Goal: Task Accomplishment & Management: Complete application form

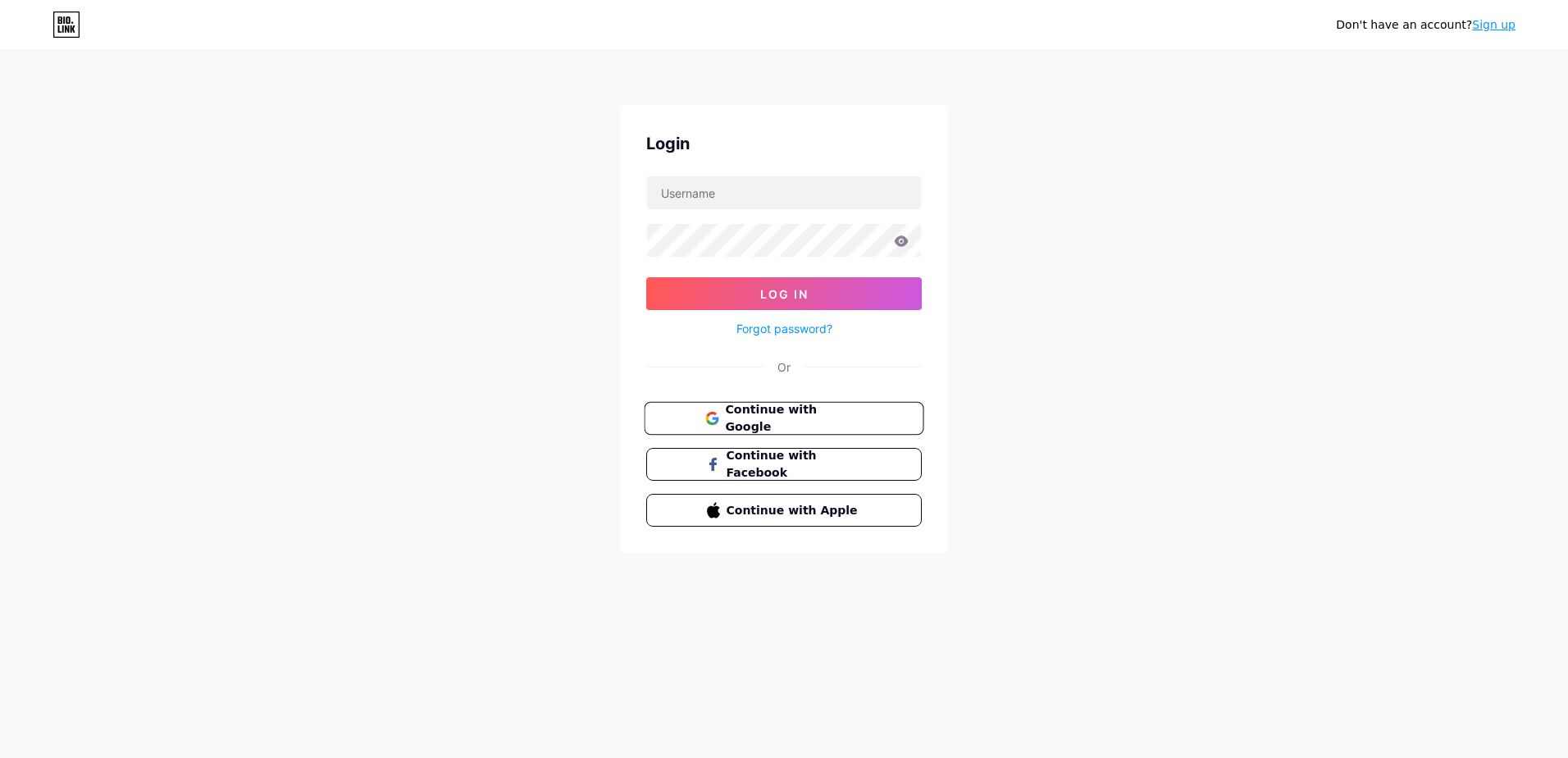
click at [857, 427] on button "Continue with Google" at bounding box center [784, 419] width 280 height 34
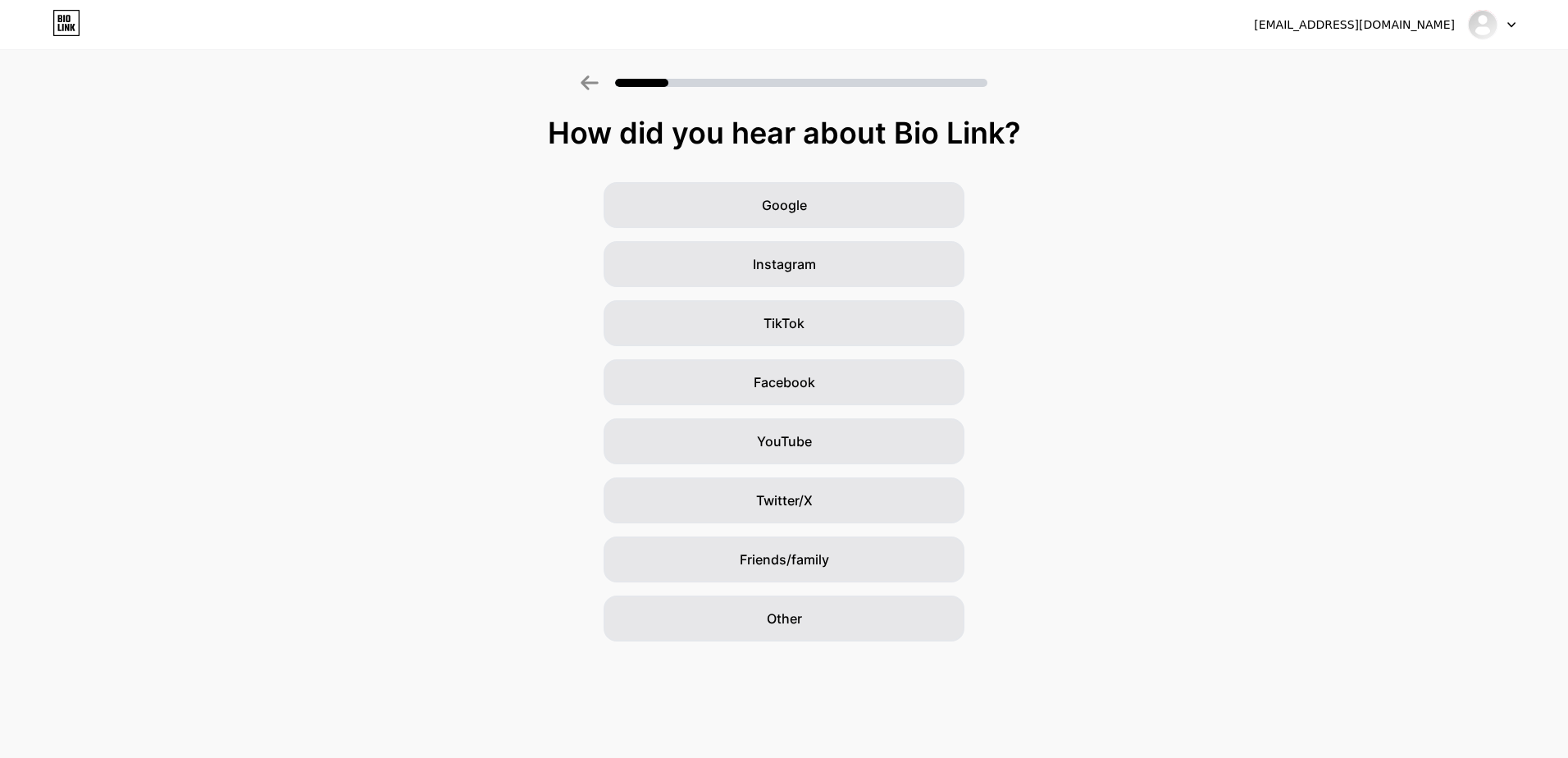
drag, startPoint x: 1038, startPoint y: 142, endPoint x: 521, endPoint y: 137, distance: 517.0
click at [521, 137] on div "How did you hear about Bio Link?" at bounding box center [784, 133] width 1552 height 33
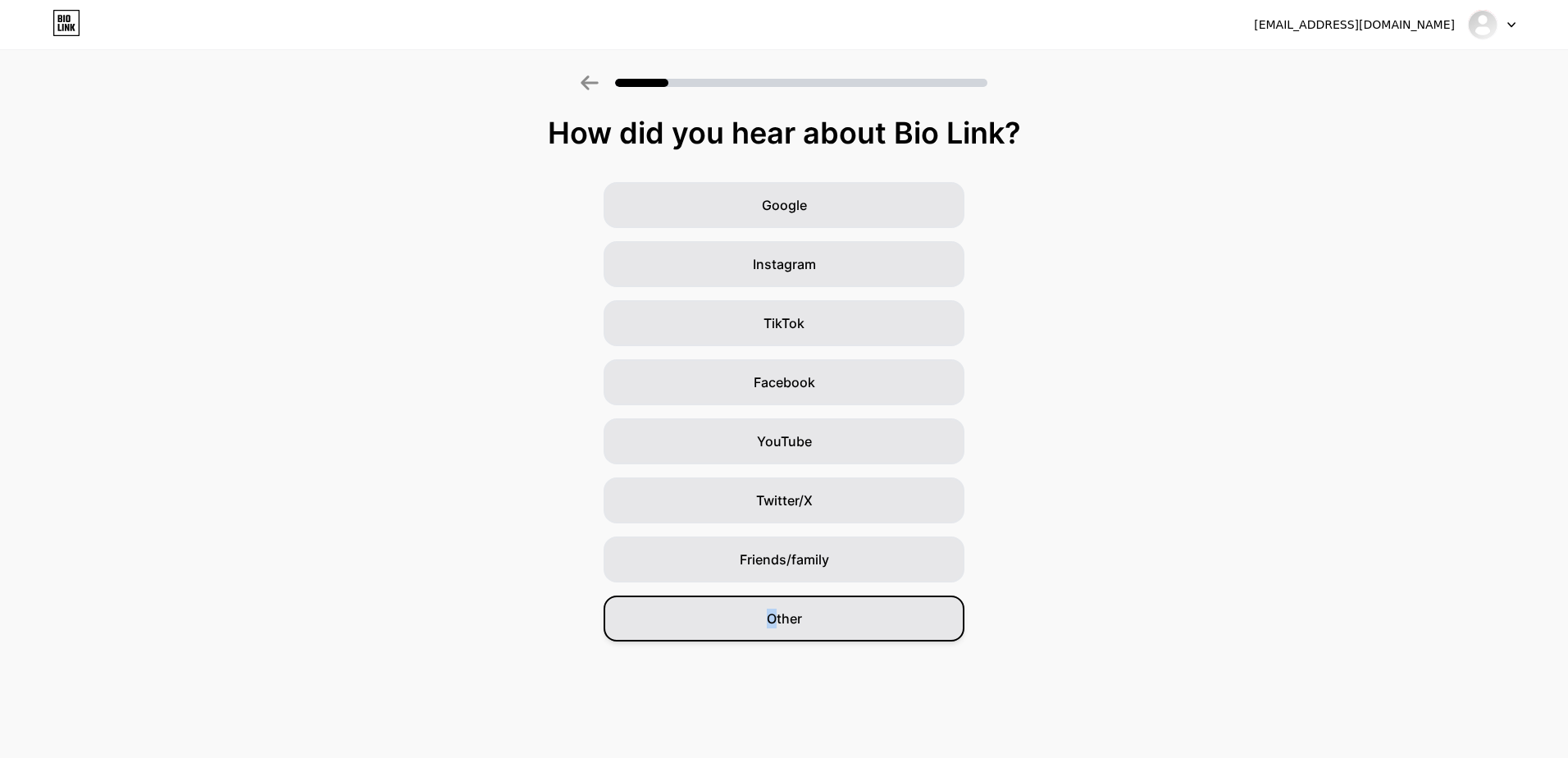
click at [773, 629] on div "Other" at bounding box center [784, 618] width 361 height 46
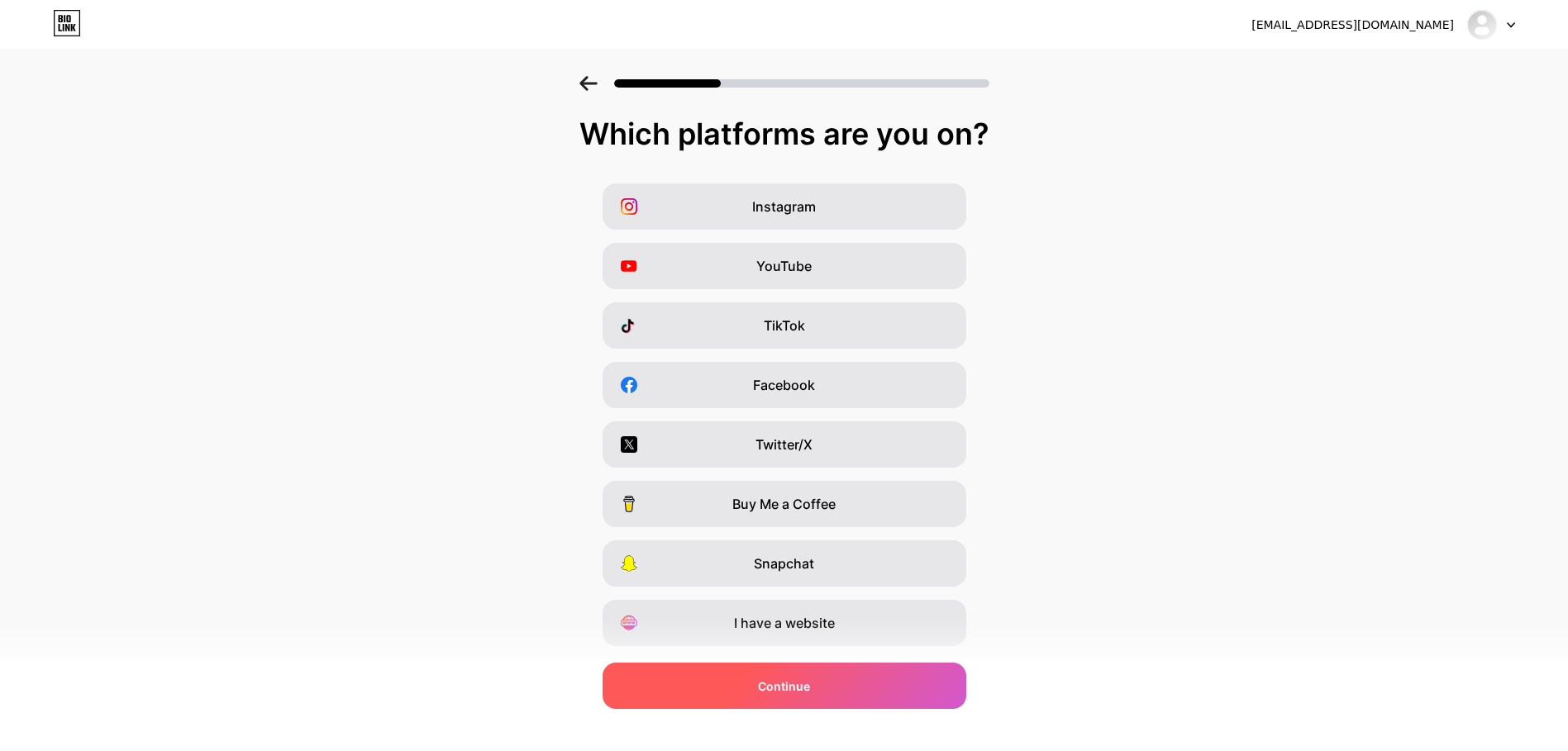
click at [846, 697] on div "Continue" at bounding box center [784, 686] width 364 height 46
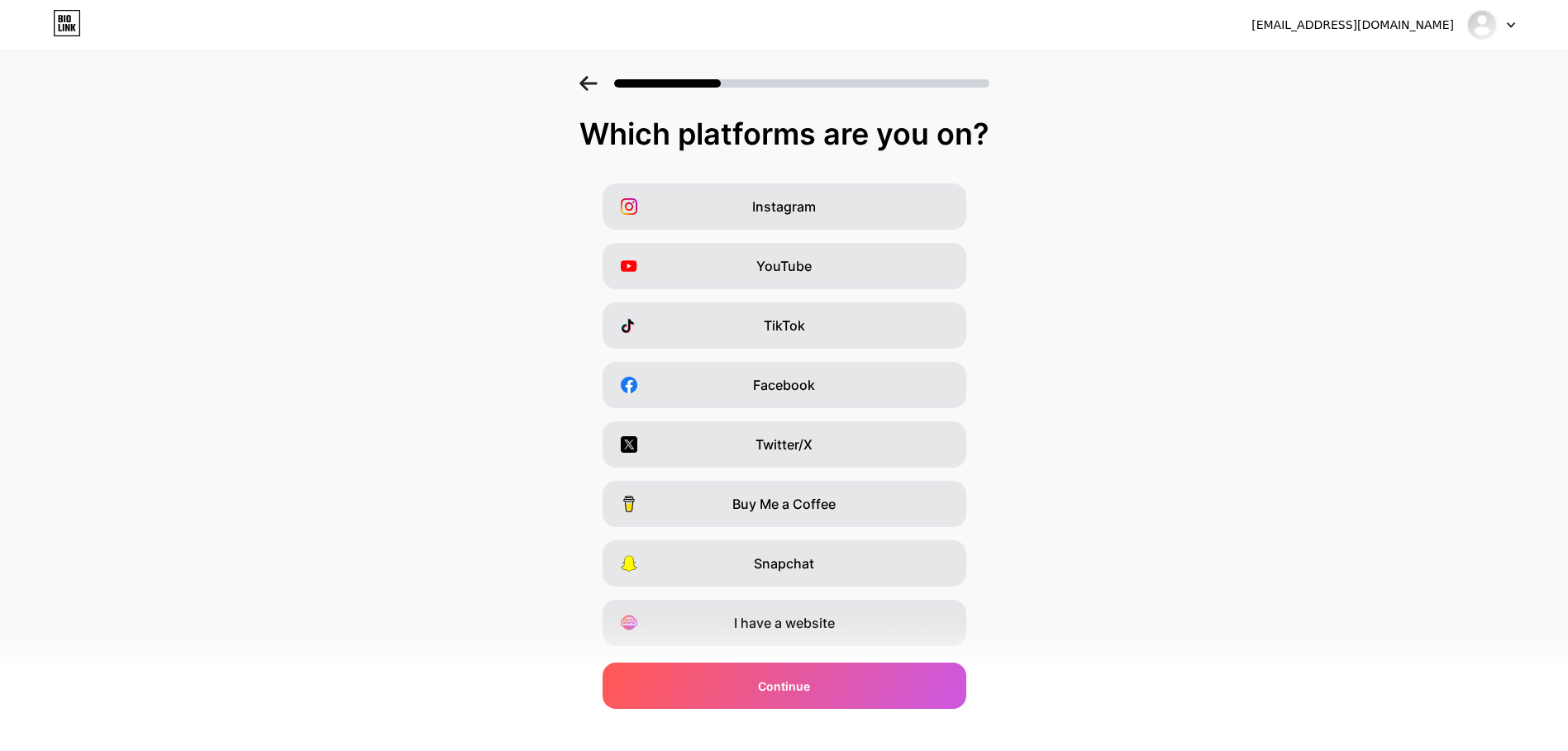
click at [788, 136] on div "Which platforms are you on?" at bounding box center [784, 134] width 1535 height 33
click at [788, 139] on div "Which platforms are you on?" at bounding box center [784, 134] width 1535 height 33
copy div "Which platforms are you on?"
click at [1016, 364] on div "Instagram YouTube TikTok Facebook Twitter/X Buy Me a Coffee Snapchat I have a w…" at bounding box center [784, 415] width 1551 height 462
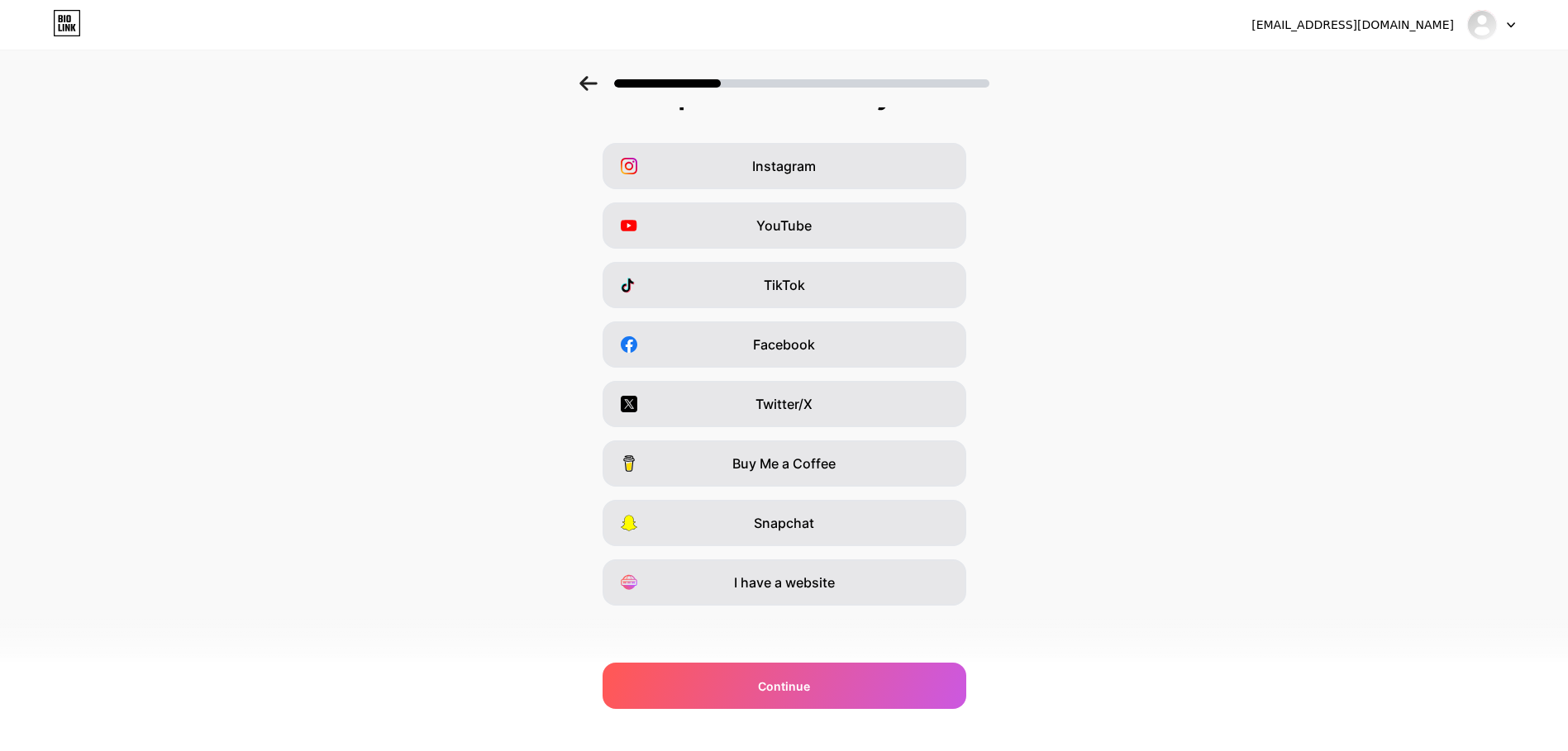
scroll to position [44, 0]
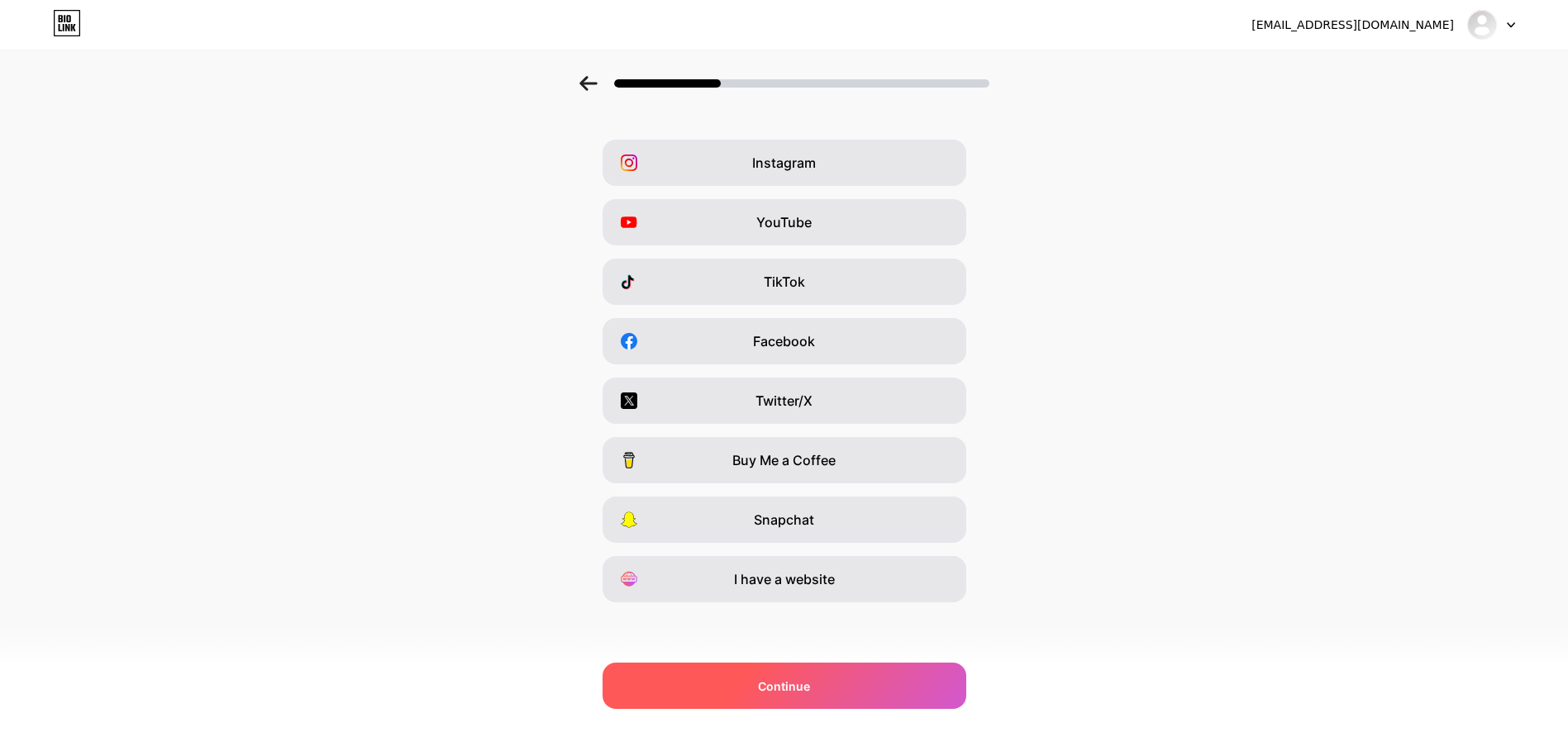
click at [832, 691] on div "Continue" at bounding box center [784, 686] width 364 height 46
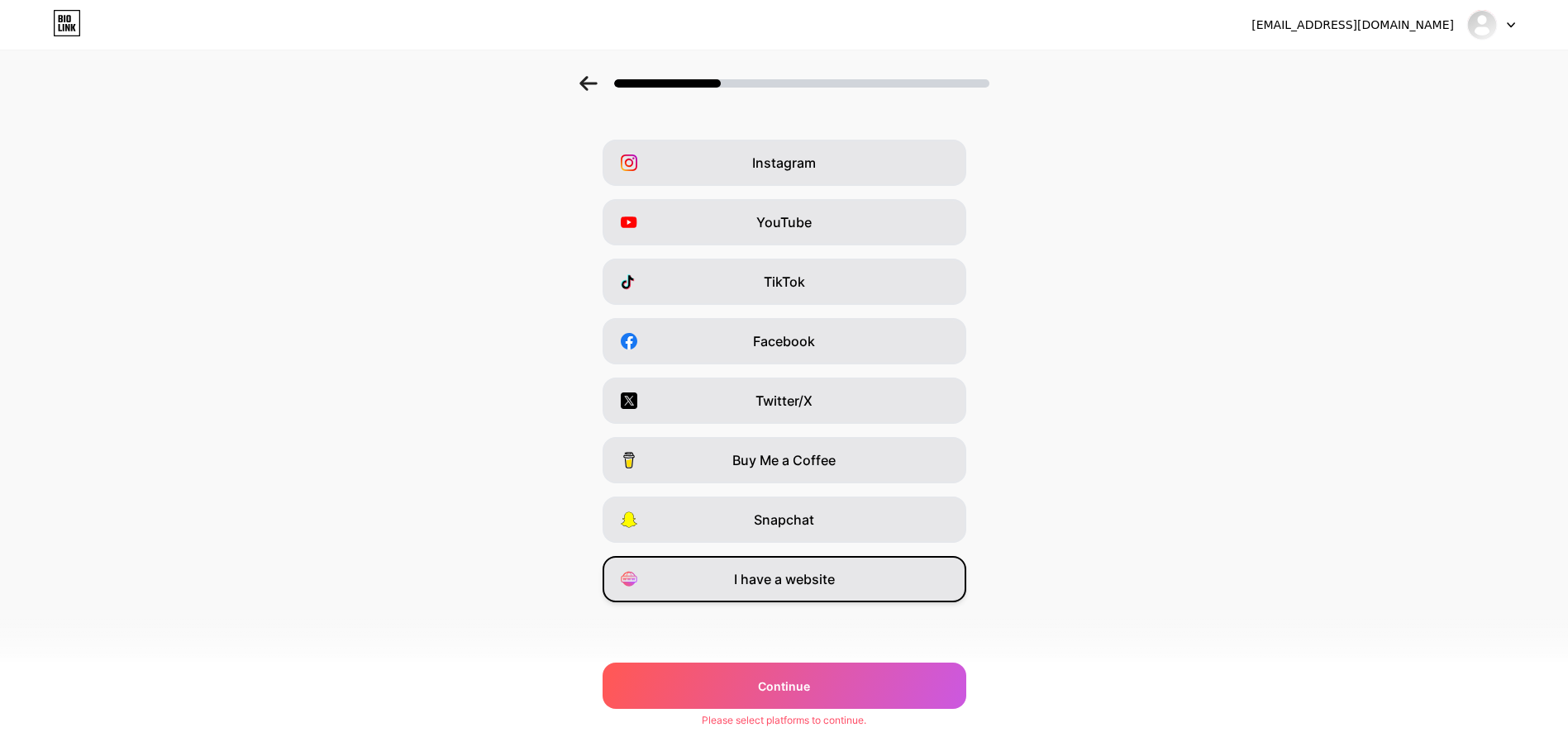
click at [832, 580] on span "I have a website" at bounding box center [784, 579] width 101 height 20
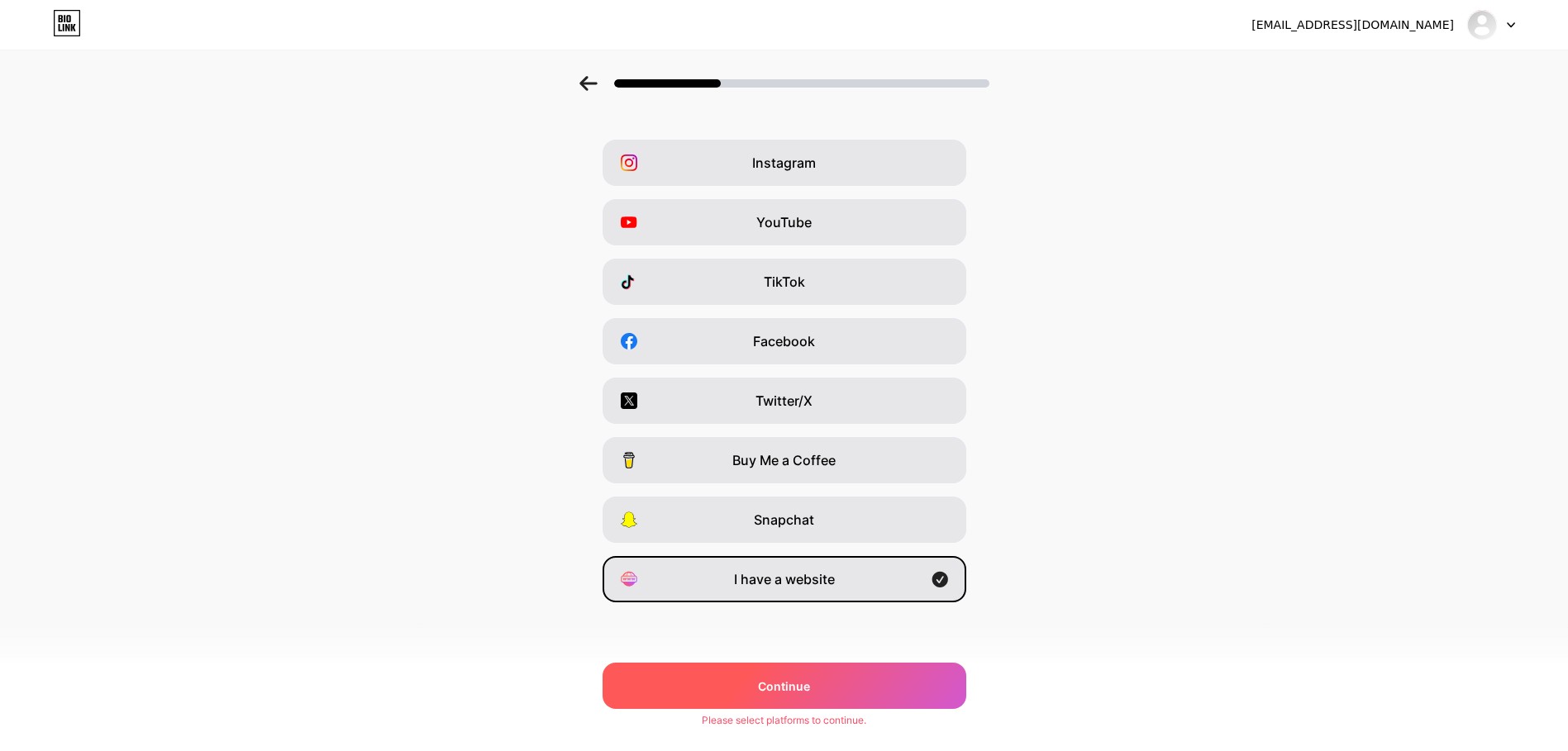
click at [840, 679] on div "Continue" at bounding box center [784, 686] width 364 height 46
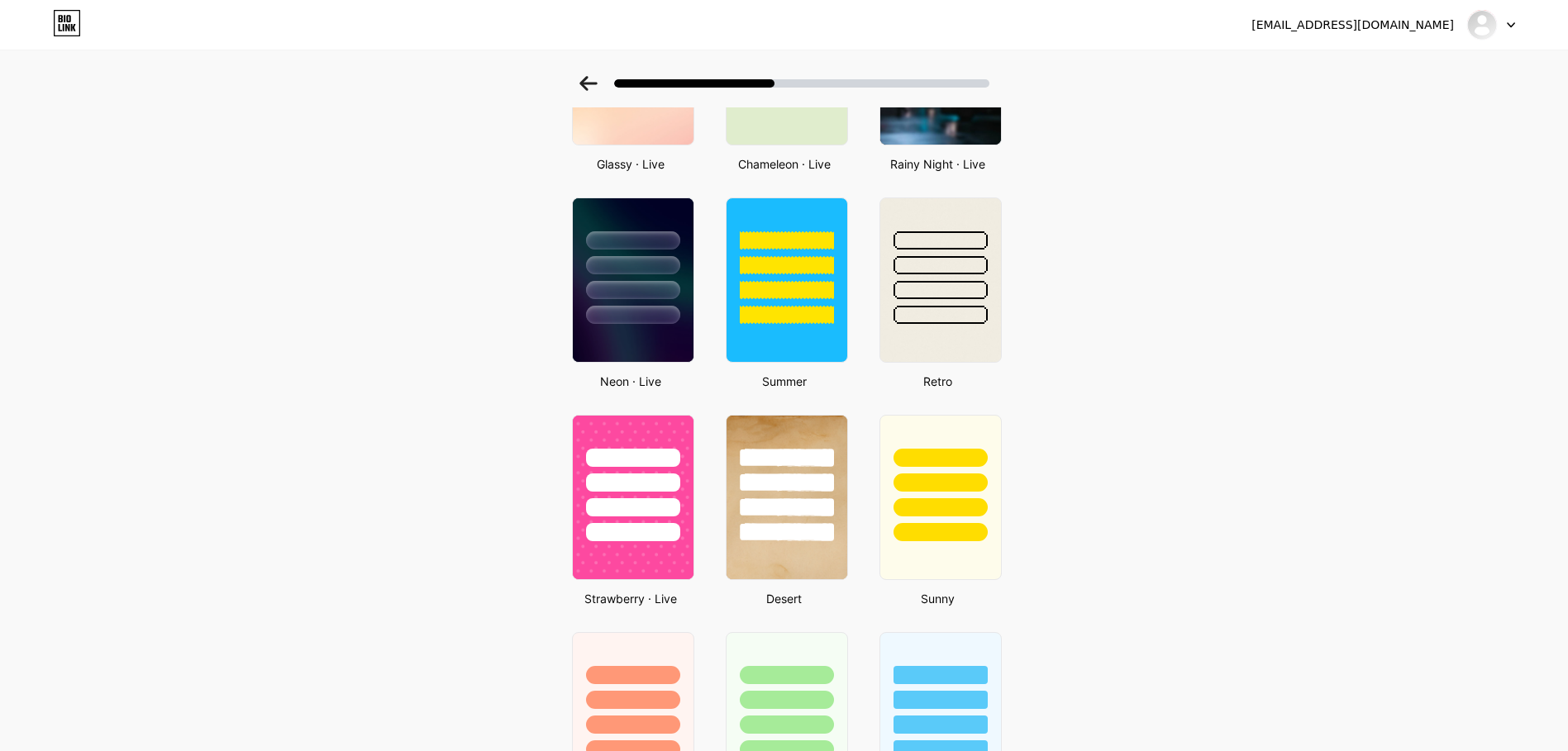
scroll to position [639, 0]
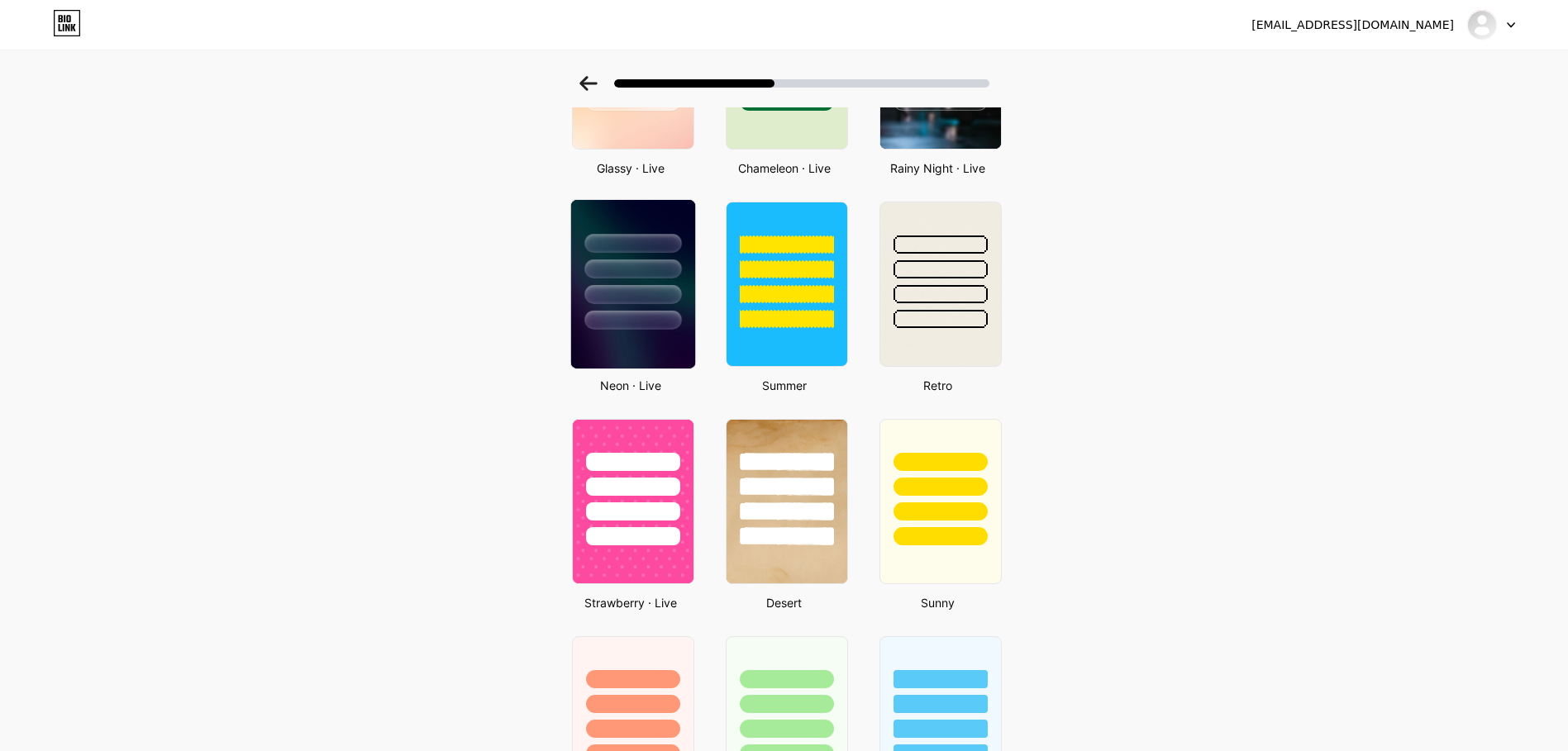
click at [603, 347] on img at bounding box center [631, 284] width 124 height 168
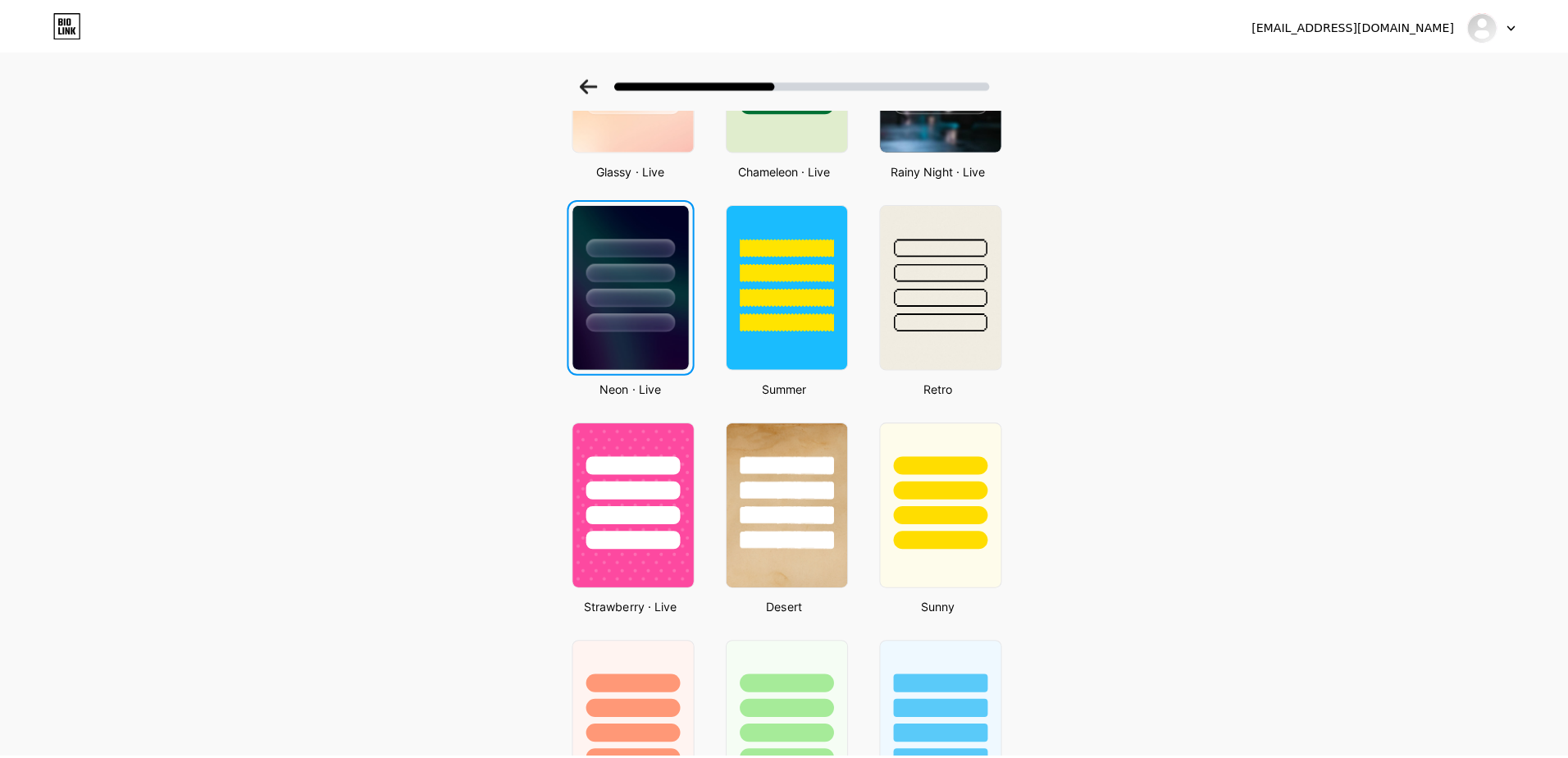
scroll to position [0, 0]
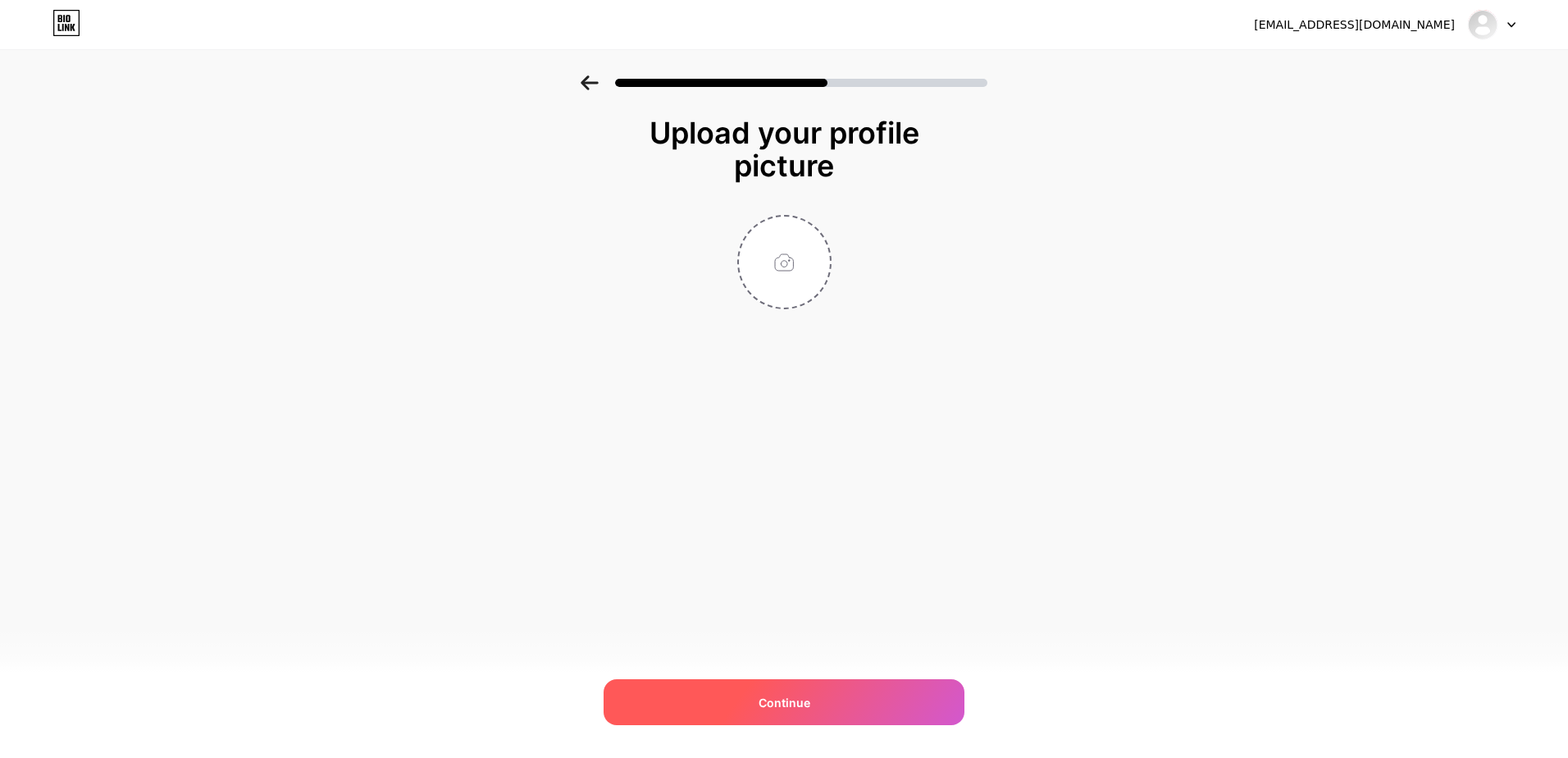
click at [898, 691] on div "Continue" at bounding box center [784, 701] width 361 height 46
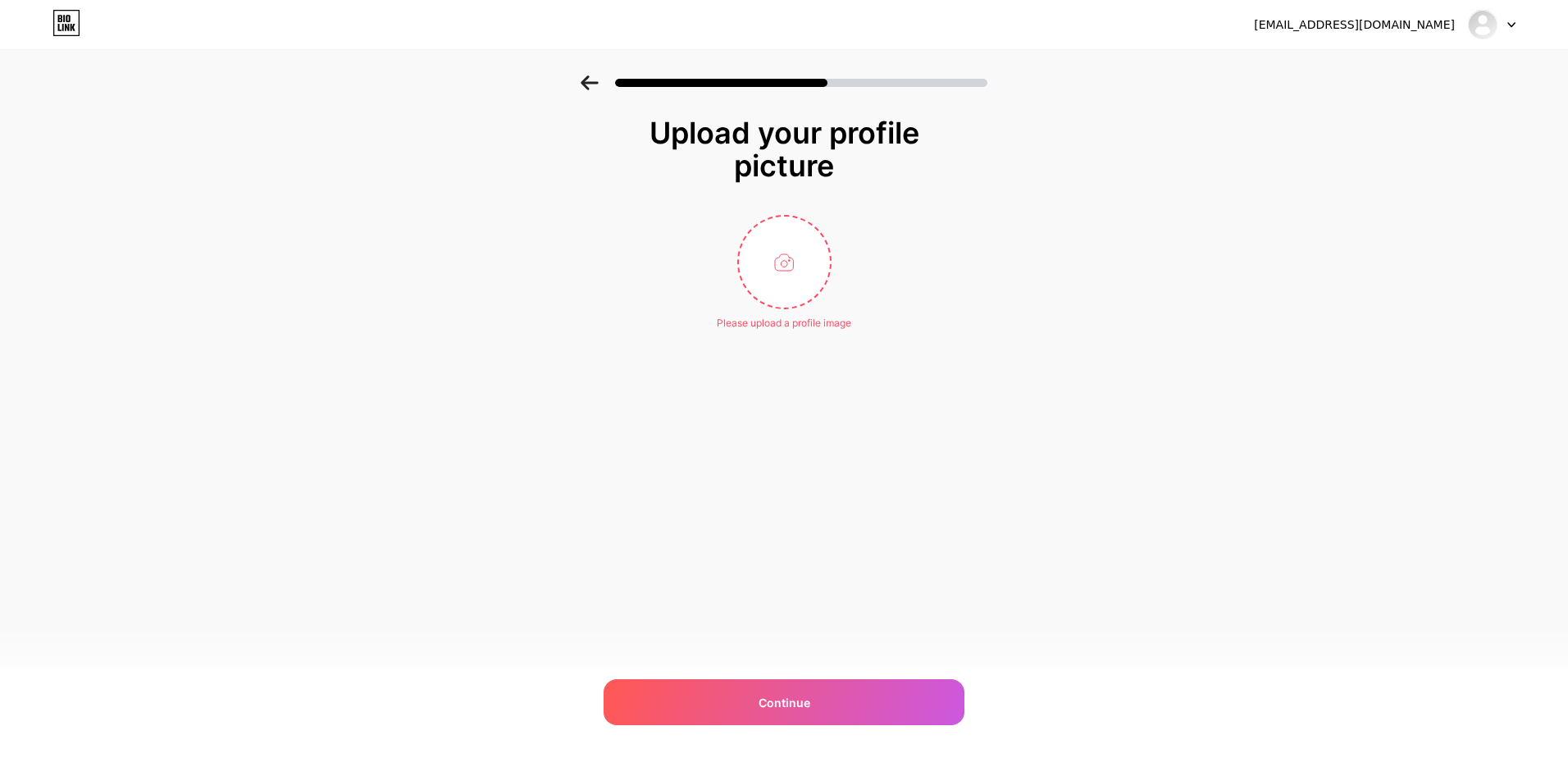
click at [798, 307] on div "Please upload a profile image" at bounding box center [784, 273] width 328 height 116
click at [777, 280] on input "file" at bounding box center [784, 262] width 91 height 91
